Goal: Task Accomplishment & Management: Use online tool/utility

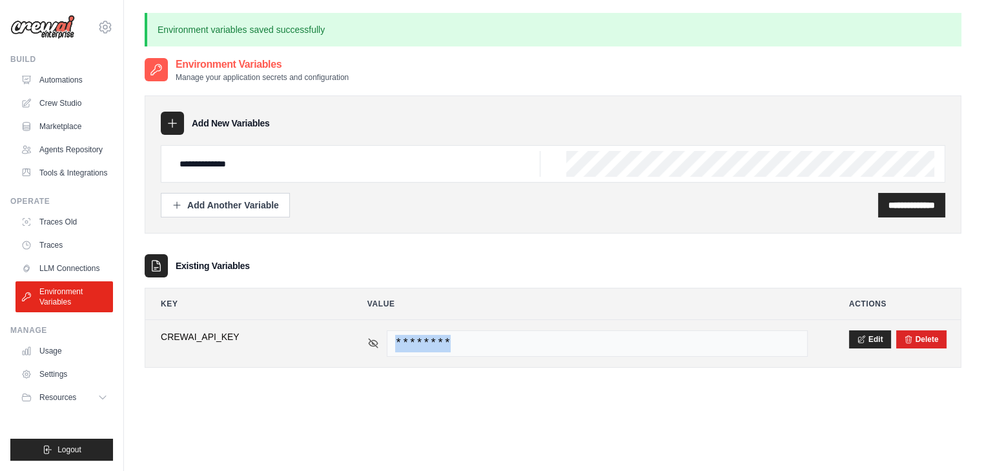
click at [367, 344] on icon at bounding box center [373, 344] width 12 height 12
click at [695, 345] on span "sk-proj-pda50Ee-lVMIC4XHzjzJfU4yojJBsnvr9FQ_7PV-_ZdiD7UqyQdx229PjiTmXRhOJgRX6e_…" at bounding box center [597, 344] width 421 height 26
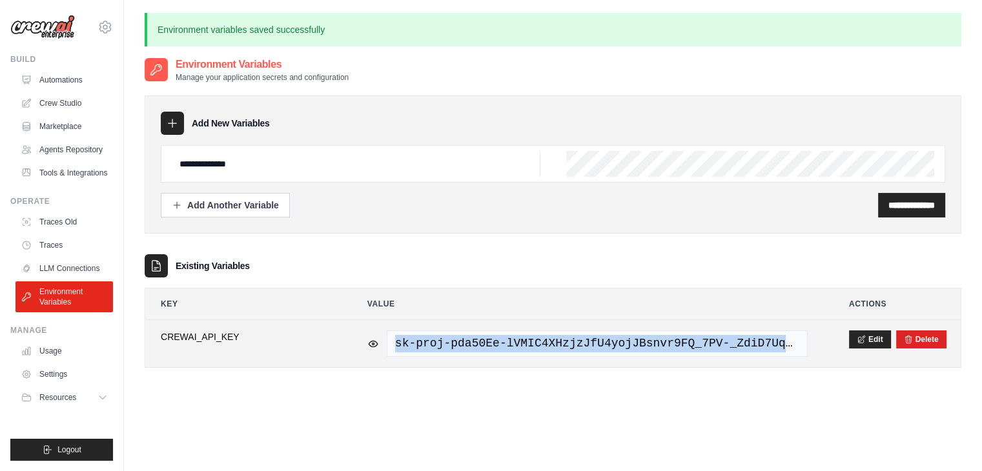
drag, startPoint x: 395, startPoint y: 345, endPoint x: 793, endPoint y: 345, distance: 398.4
click at [793, 345] on span "sk-proj-pda50Ee-lVMIC4XHzjzJfU4yojJBsnvr9FQ_7PV-_ZdiD7UqyQdx229PjiTmXRhOJgRX6e_…" at bounding box center [597, 344] width 421 height 26
click at [878, 339] on button "Edit" at bounding box center [870, 339] width 42 height 18
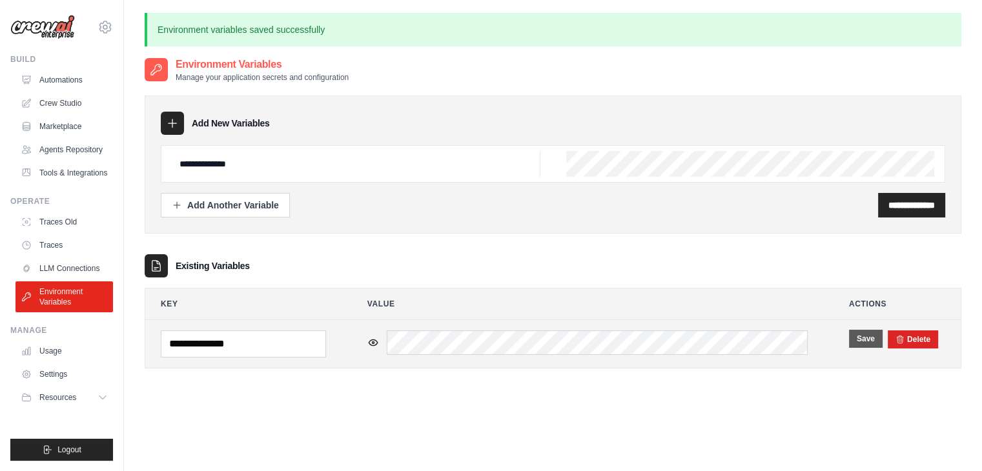
click at [878, 339] on button "Save" at bounding box center [866, 339] width 34 height 18
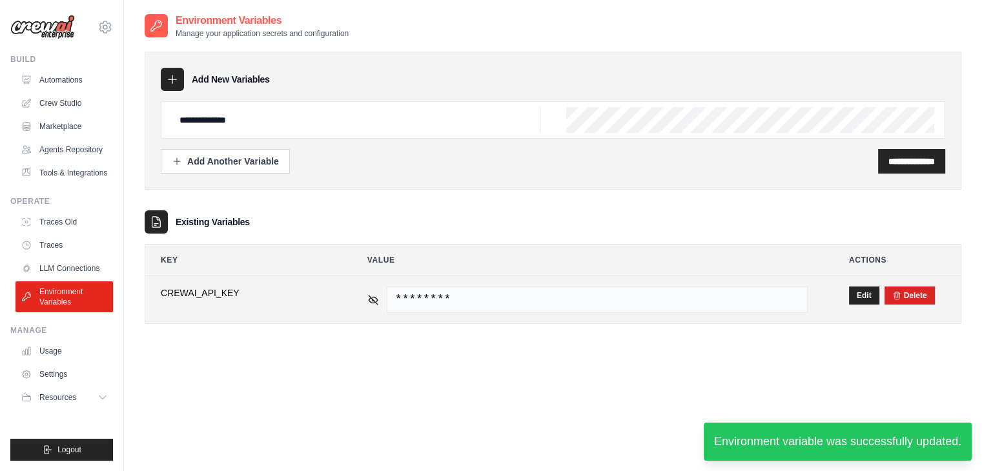
click at [493, 294] on span "********" at bounding box center [597, 300] width 421 height 26
click at [372, 296] on icon at bounding box center [373, 299] width 9 height 6
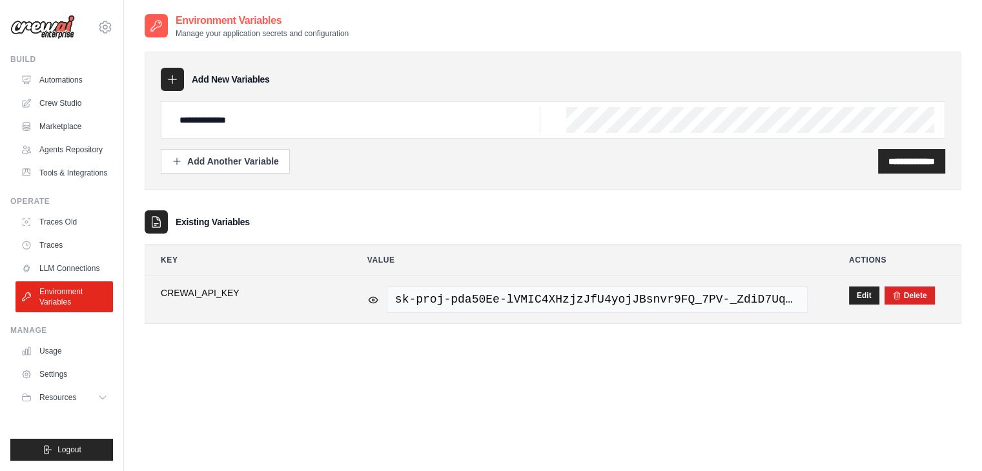
click at [614, 300] on span "sk-proj-pda50Ee-lVMIC4XHzjzJfU4yojJBsnvr9FQ_7PV-_ZdiD7UqyQdx229PjiTmXRhOJgRX6e_…" at bounding box center [597, 300] width 421 height 26
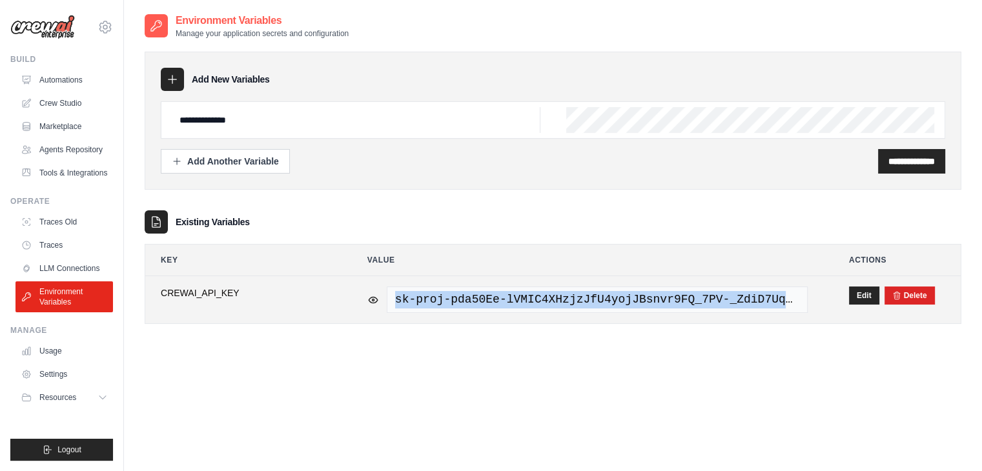
drag, startPoint x: 395, startPoint y: 298, endPoint x: 859, endPoint y: 305, distance: 463.7
click at [859, 305] on tr "**********" at bounding box center [553, 299] width 816 height 47
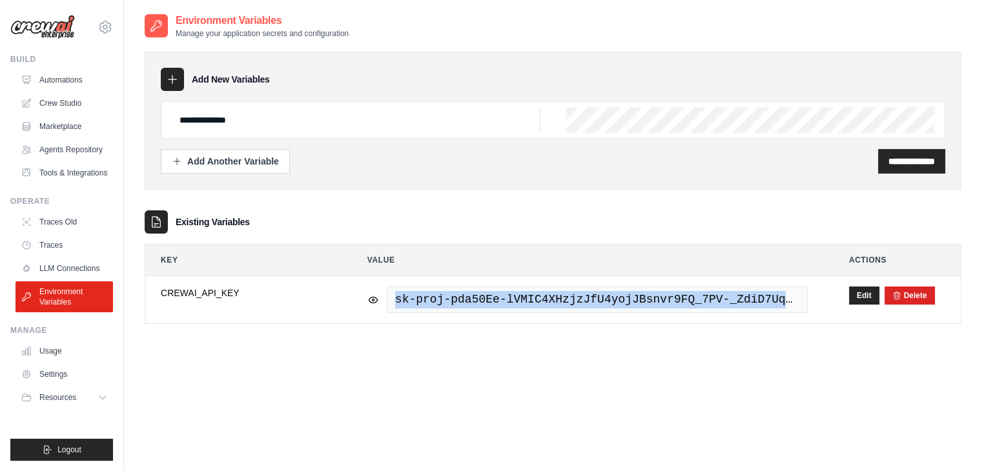
copy tr "sk-proj-pda50Ee-lVMIC4XHzjzJfU4yojJBsnvr9FQ_7PV-_ZdiD7UqyQdx229PjiTmXRhOJgRX6e_…"
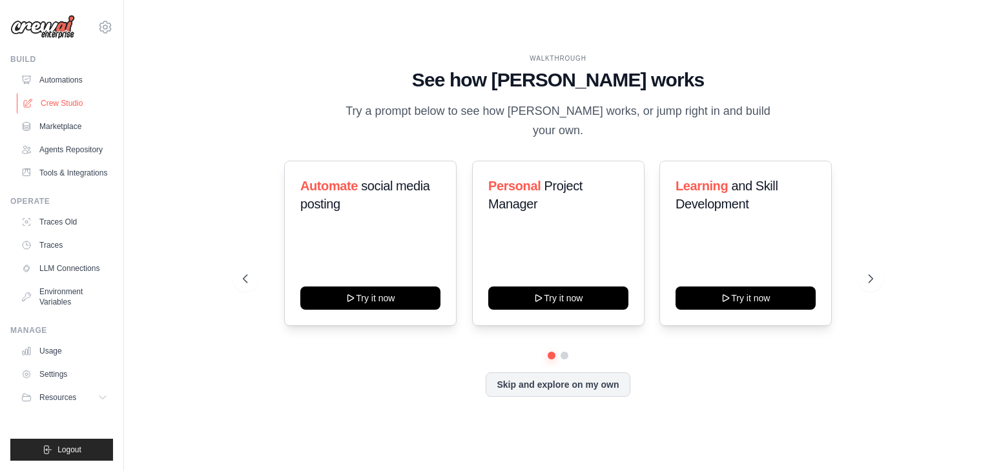
click at [54, 101] on link "Crew Studio" at bounding box center [66, 103] width 98 height 21
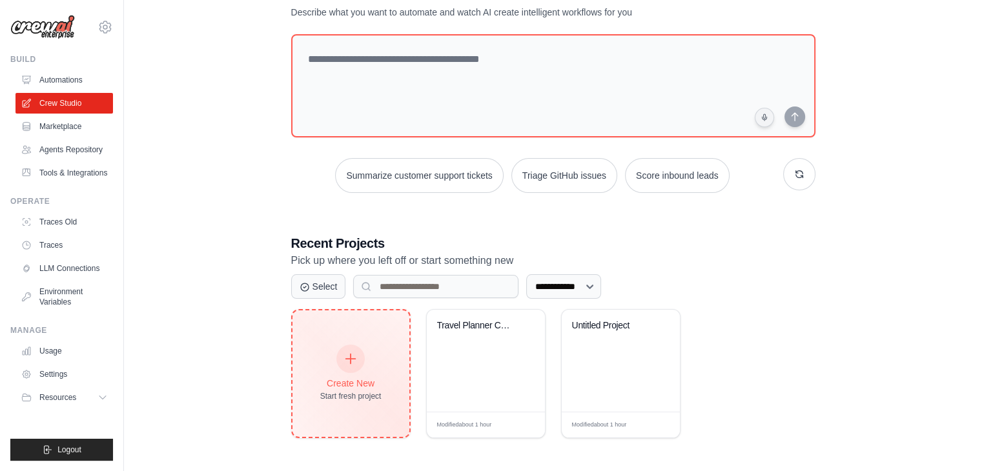
click at [349, 363] on div at bounding box center [350, 359] width 28 height 28
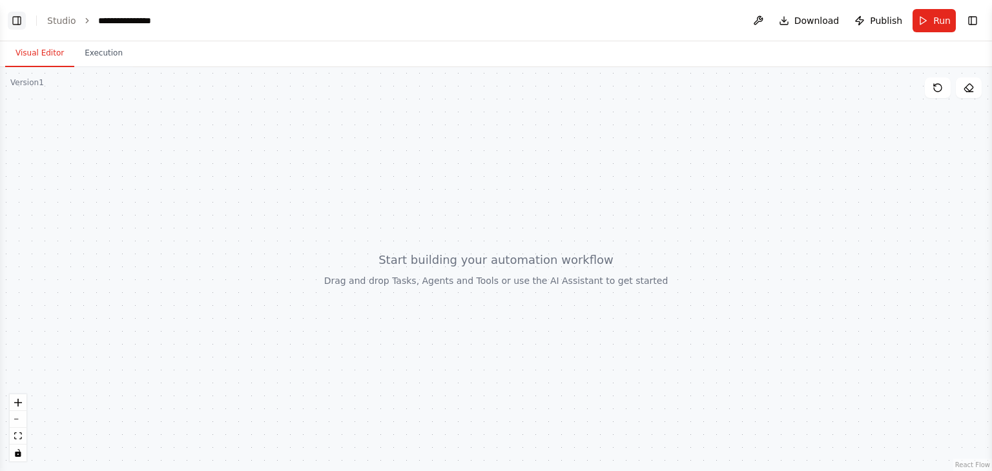
click at [17, 19] on button "Toggle Left Sidebar" at bounding box center [17, 21] width 18 height 18
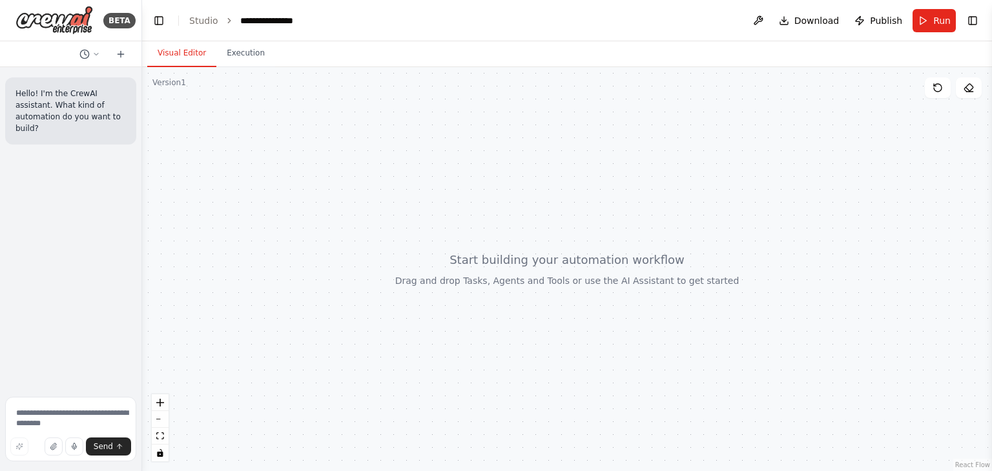
click at [338, 231] on div at bounding box center [567, 269] width 850 height 404
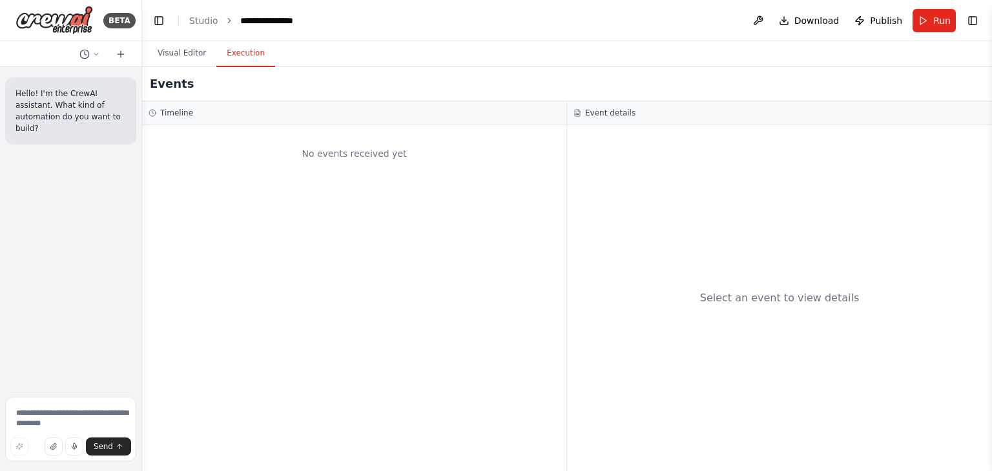
click at [239, 57] on button "Execution" at bounding box center [245, 53] width 59 height 27
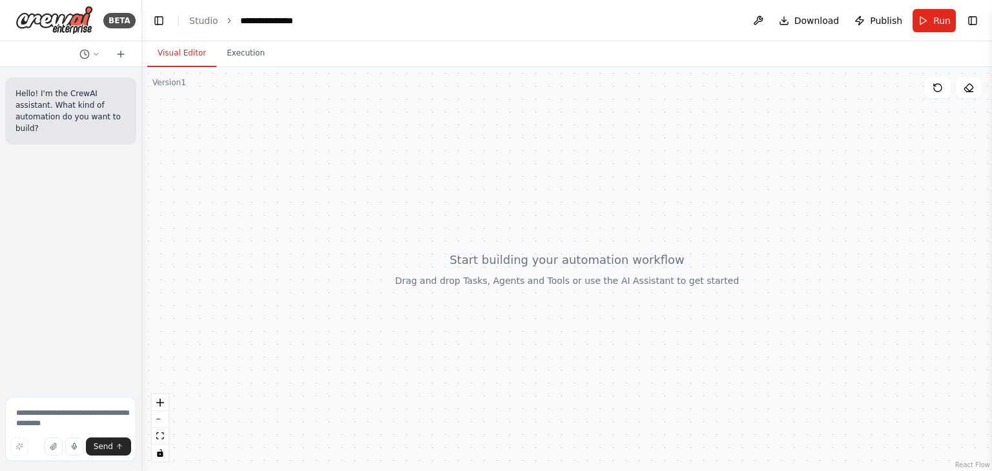
click at [191, 56] on button "Visual Editor" at bounding box center [181, 53] width 69 height 27
click at [978, 20] on button "Toggle Right Sidebar" at bounding box center [972, 21] width 18 height 18
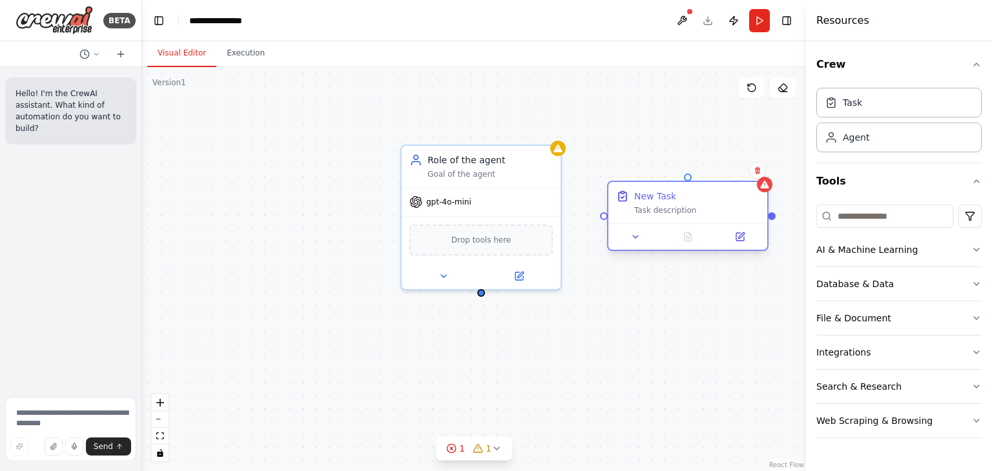
drag, startPoint x: 743, startPoint y: 139, endPoint x: 661, endPoint y: 203, distance: 103.5
click at [661, 203] on div "New Task Task description" at bounding box center [696, 203] width 125 height 26
click at [781, 310] on div "New Task Task description Role of the agent Goal of the agent gpt-4o-mini Drop …" at bounding box center [474, 269] width 664 height 404
click at [481, 162] on div "Role of the agent" at bounding box center [489, 157] width 125 height 13
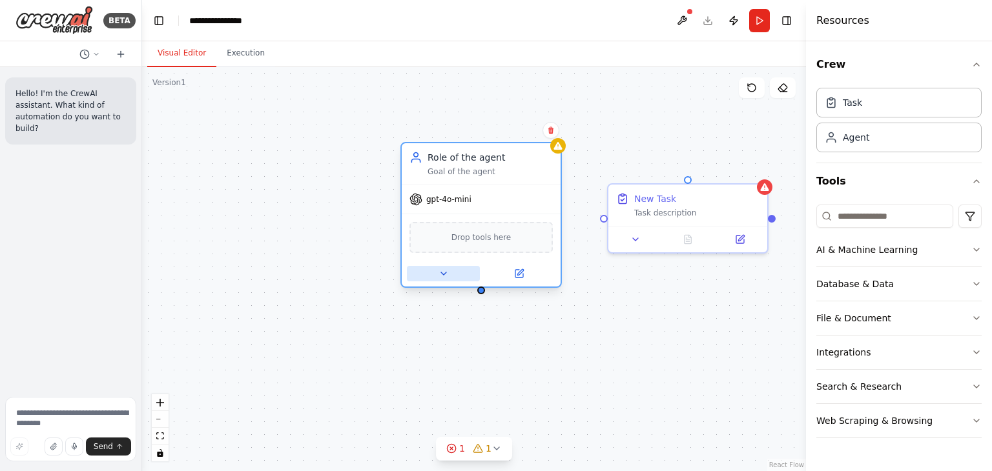
click at [449, 271] on button at bounding box center [443, 273] width 73 height 15
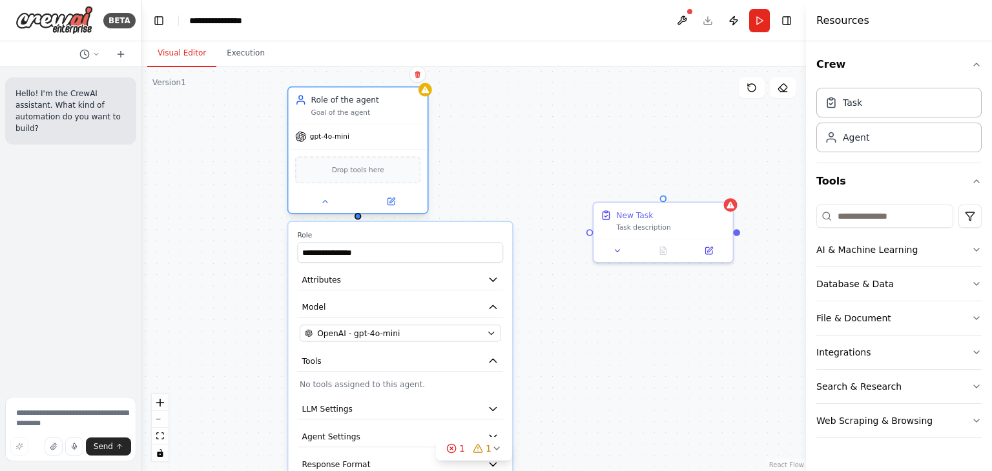
drag, startPoint x: 455, startPoint y: 187, endPoint x: 321, endPoint y: 100, distance: 159.6
click at [321, 100] on div "Role of the agent Goal of the agent" at bounding box center [366, 105] width 110 height 23
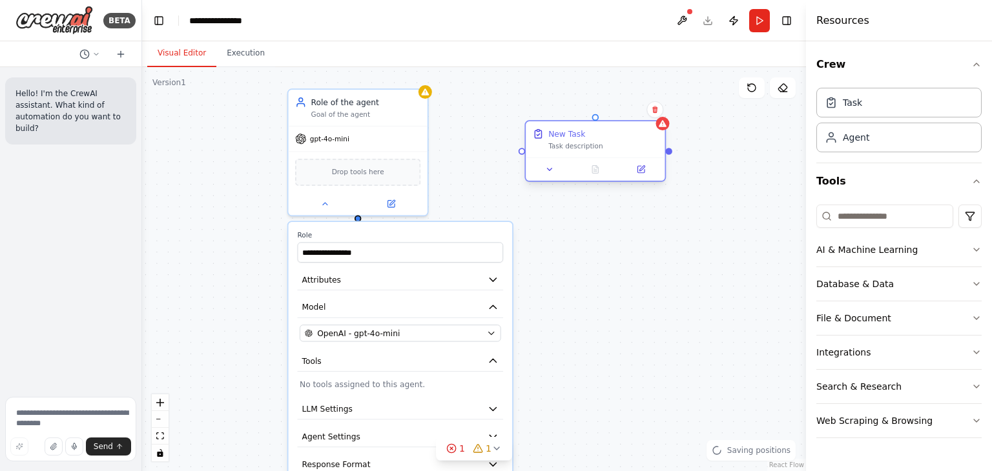
drag, startPoint x: 645, startPoint y: 213, endPoint x: 571, endPoint y: 136, distance: 107.3
click at [571, 136] on div "New Task" at bounding box center [566, 135] width 37 height 12
